Goal: Transaction & Acquisition: Purchase product/service

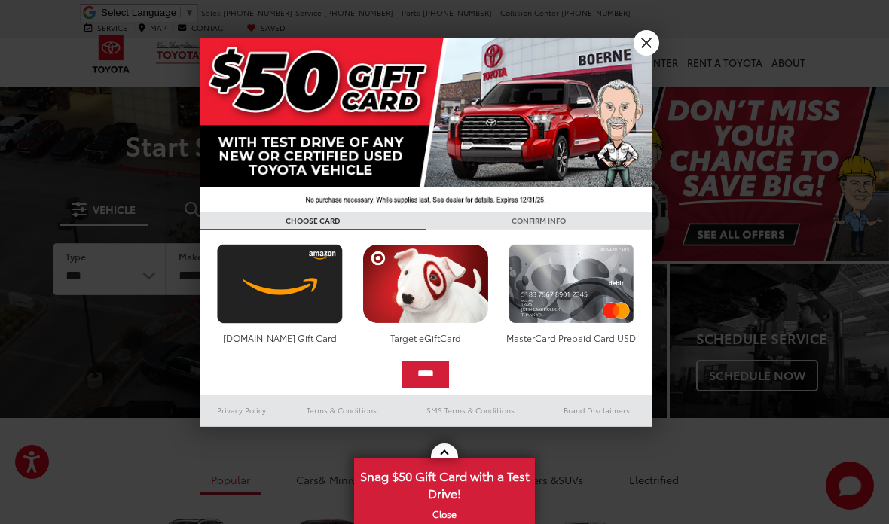
click at [647, 42] on link "X" at bounding box center [647, 43] width 26 height 26
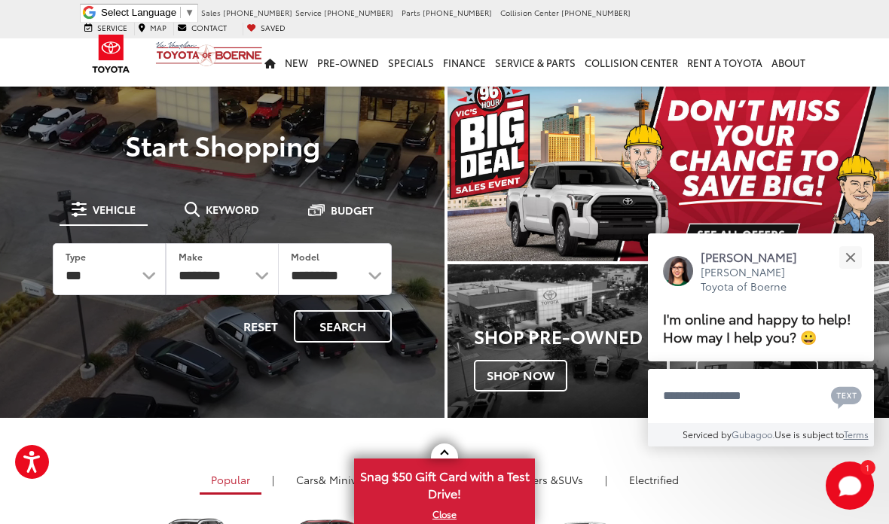
click at [842, 249] on button "Close" at bounding box center [850, 257] width 32 height 32
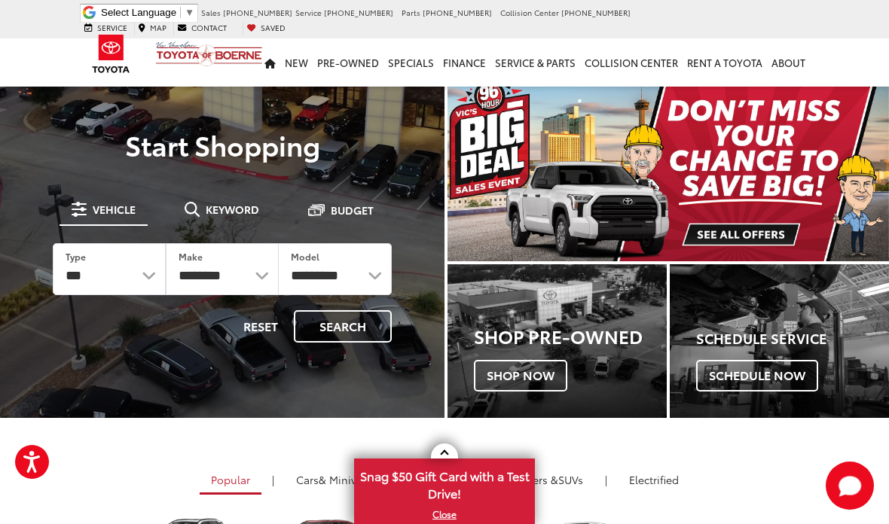
click at [451, 454] on link at bounding box center [444, 451] width 27 height 15
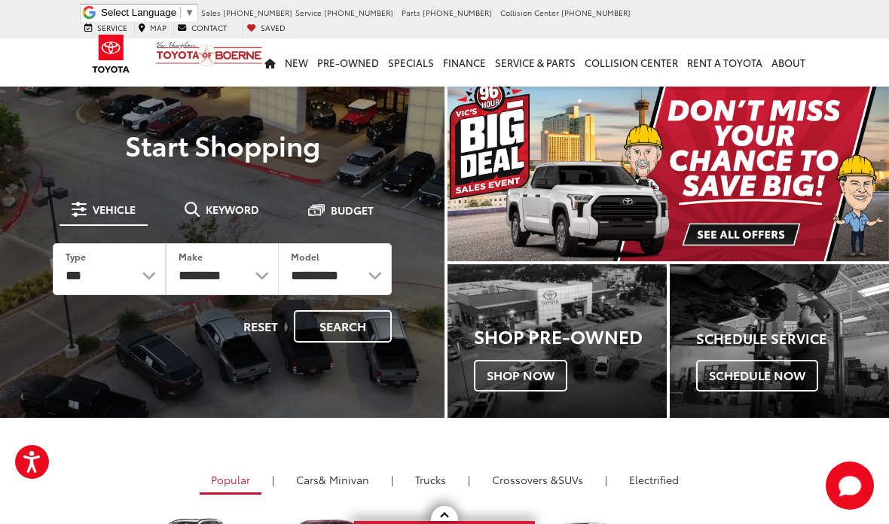
click at [422, 472] on link "Trucks" at bounding box center [430, 480] width 53 height 26
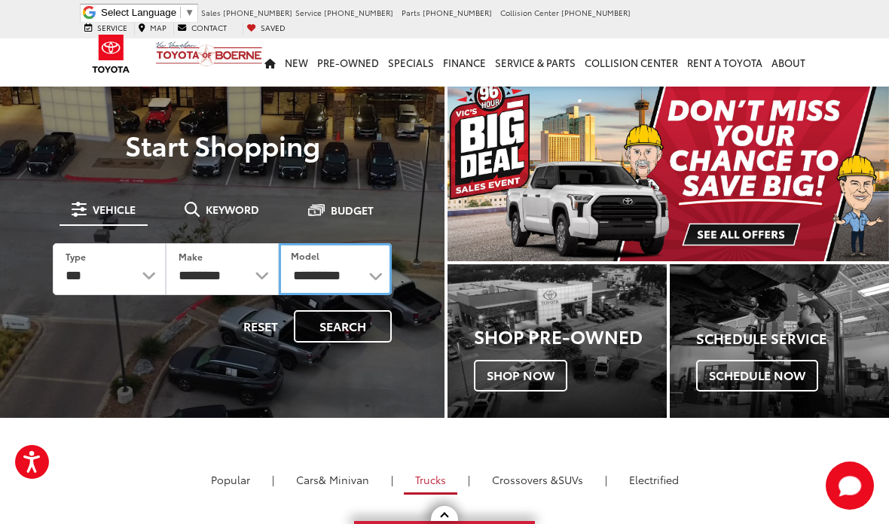
click at [379, 270] on select "**********" at bounding box center [335, 269] width 113 height 52
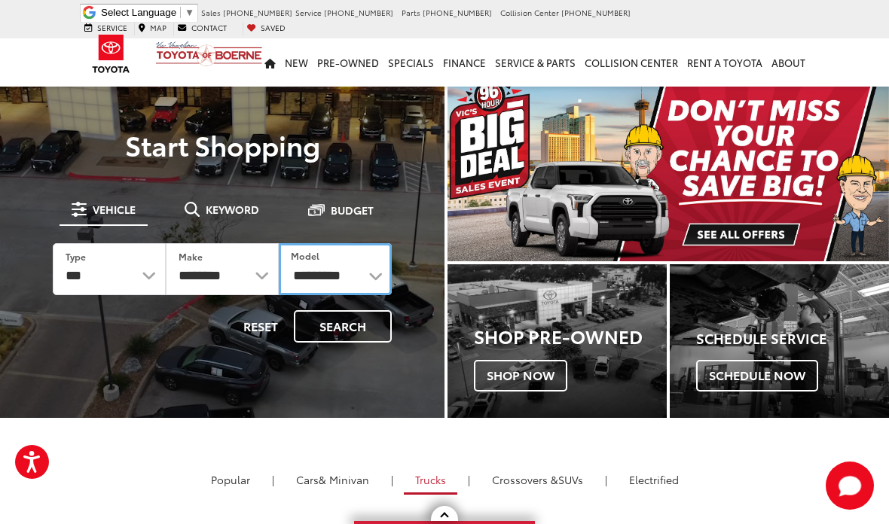
select select "******"
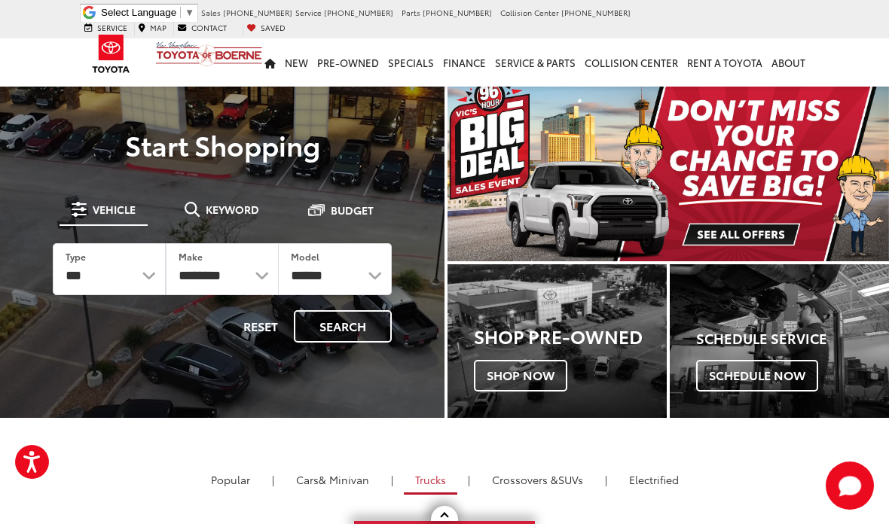
click at [350, 334] on button "Search" at bounding box center [343, 326] width 98 height 32
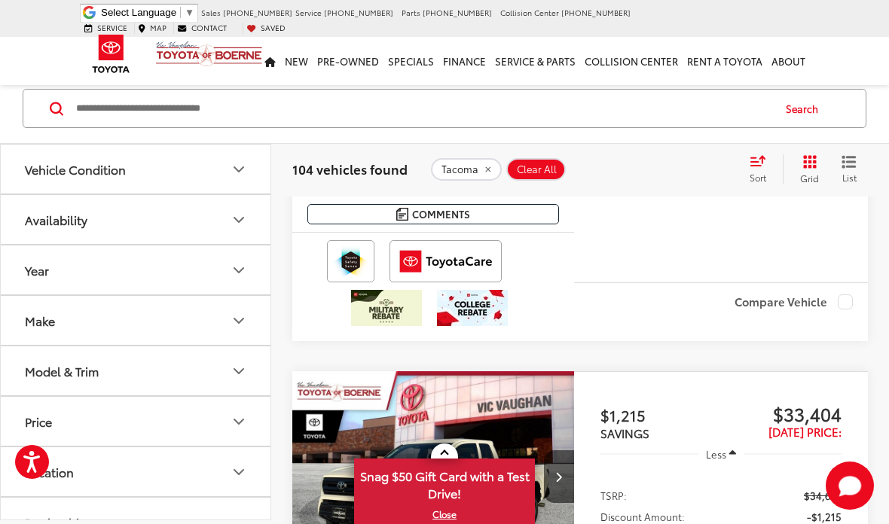
scroll to position [975, 0]
click at [448, 459] on link at bounding box center [444, 451] width 27 height 15
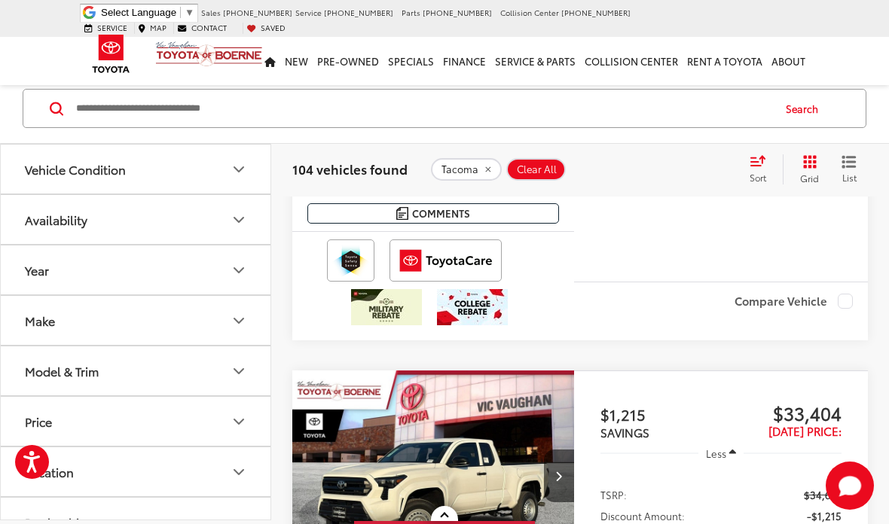
click at [246, 382] on button "Model & Trim" at bounding box center [136, 371] width 271 height 49
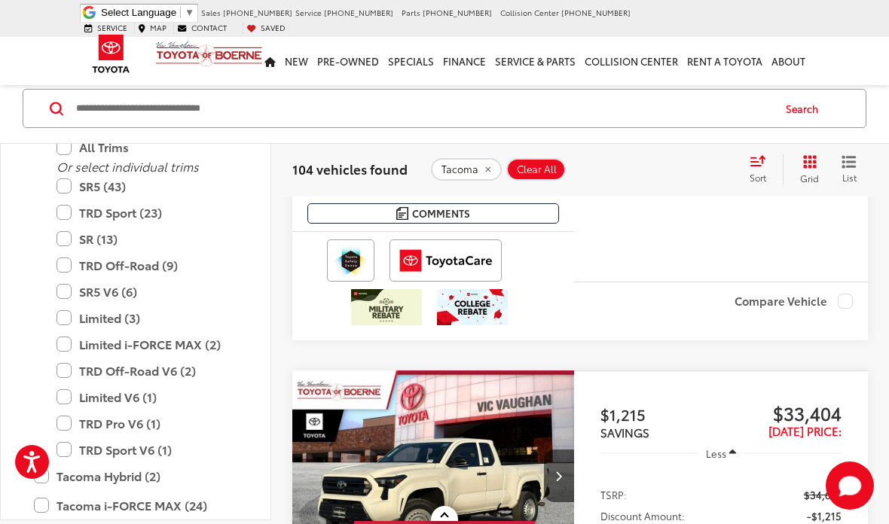
scroll to position [3605, 0]
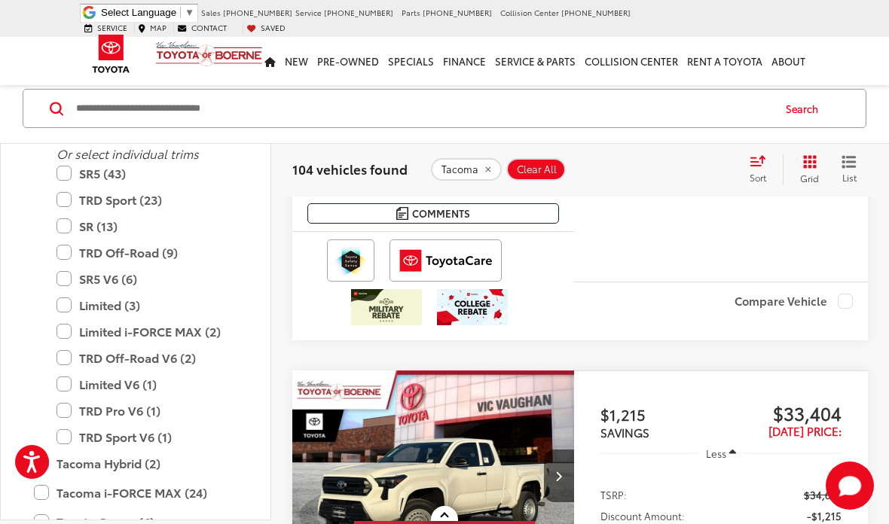
click at [75, 187] on label "TRD Sport (23)" at bounding box center [146, 200] width 181 height 26
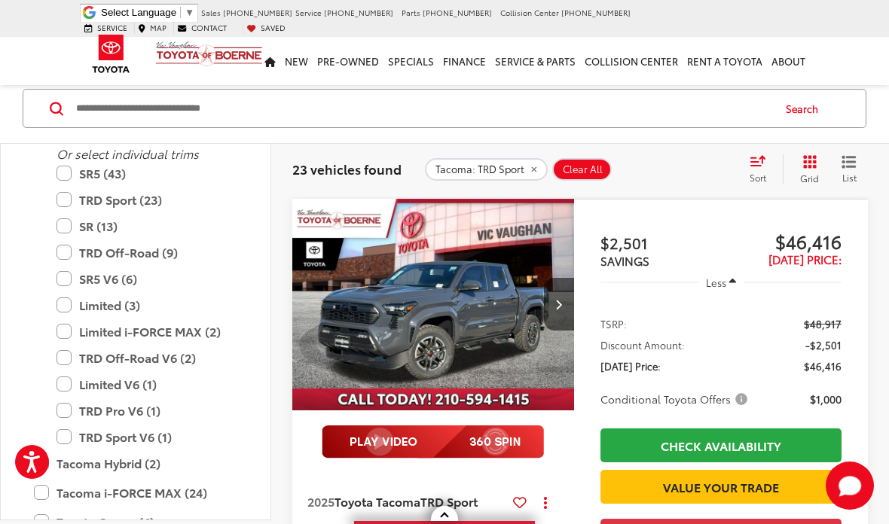
scroll to position [581, 0]
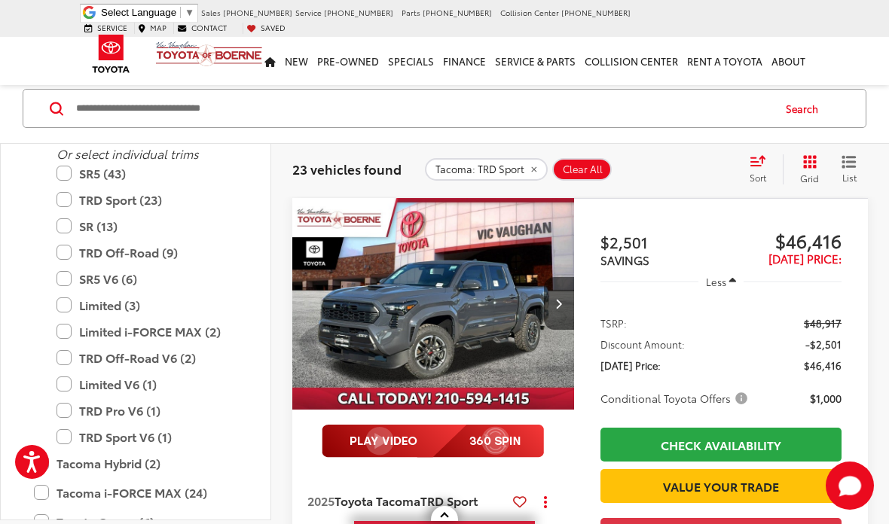
click at [758, 165] on icon "Select sort value" at bounding box center [758, 161] width 14 height 9
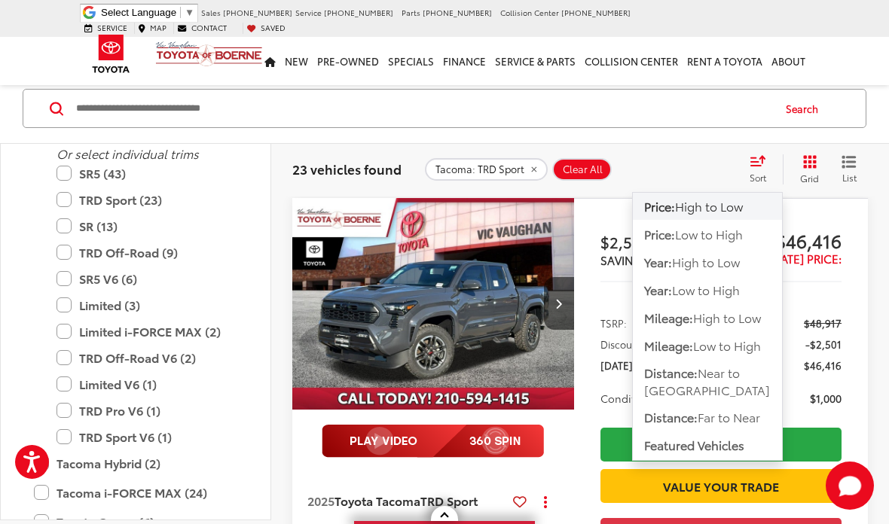
click at [739, 209] on span "High to Low" at bounding box center [709, 205] width 68 height 17
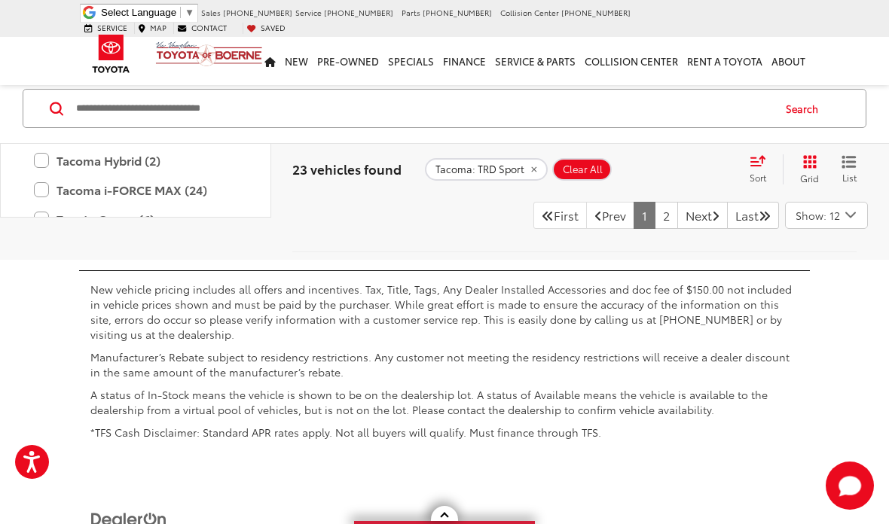
scroll to position [6843, 0]
click at [846, 226] on icon "Select number of vehicles per page" at bounding box center [850, 216] width 18 height 19
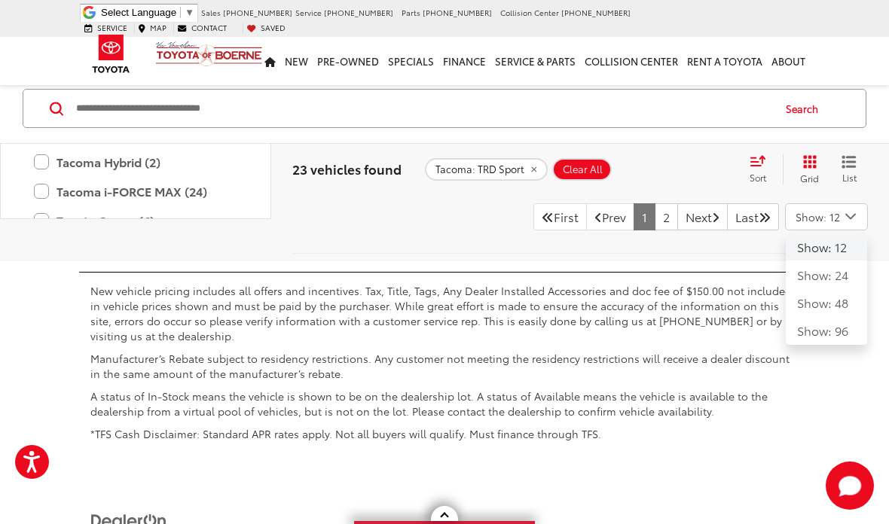
click at [825, 344] on button "Show: 96" at bounding box center [826, 330] width 81 height 27
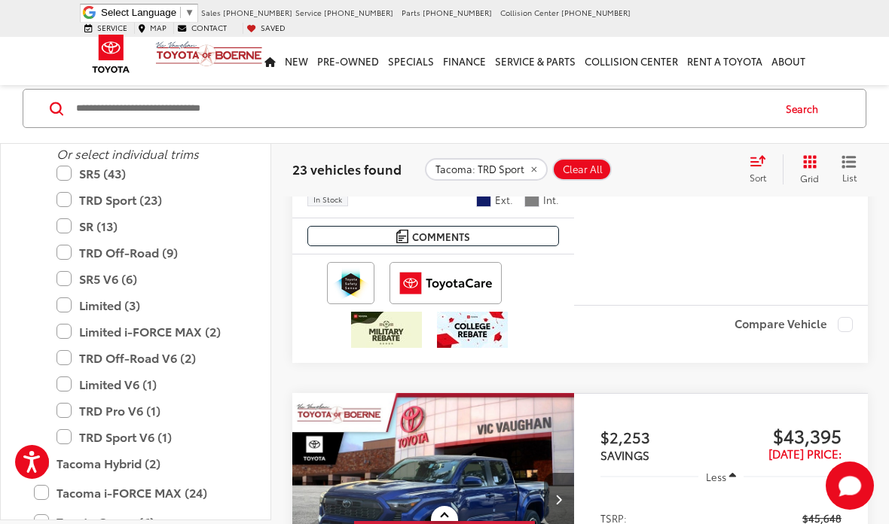
scroll to position [3766, 0]
